Goal: Task Accomplishment & Management: Manage account settings

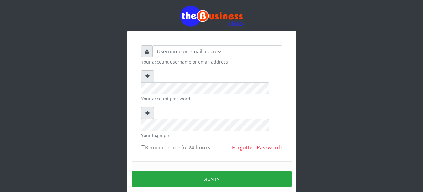
scroll to position [17, 0]
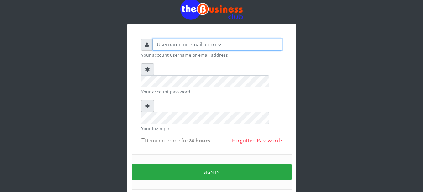
click at [178, 45] on input "text" at bounding box center [218, 45] width 130 height 12
type input "skyrank"
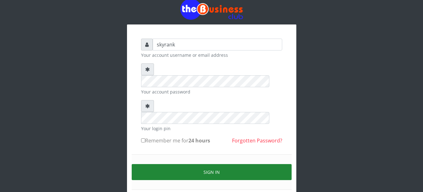
click at [210, 164] on button "Sign in" at bounding box center [212, 172] width 160 height 16
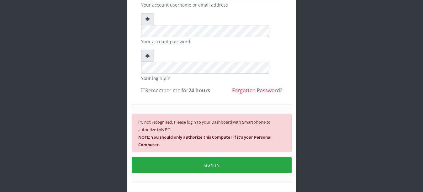
scroll to position [67, 0]
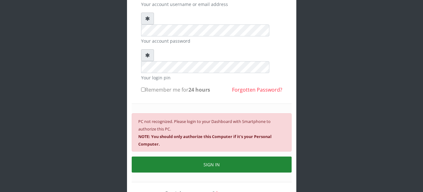
click at [220, 157] on button "SIGN IN" at bounding box center [212, 165] width 160 height 16
